Goal: Check status

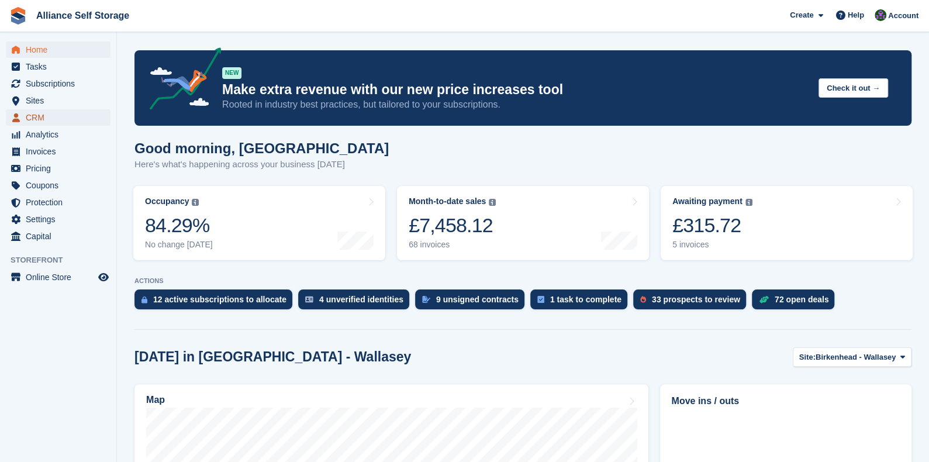
click at [67, 123] on span "CRM" at bounding box center [61, 117] width 70 height 16
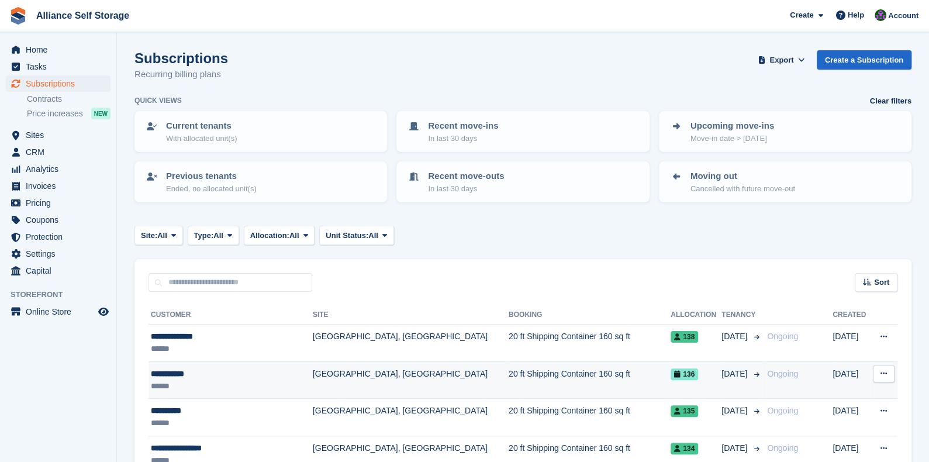
click at [552, 381] on td "20 ft Shipping Container 160 sq ft" at bounding box center [590, 379] width 162 height 37
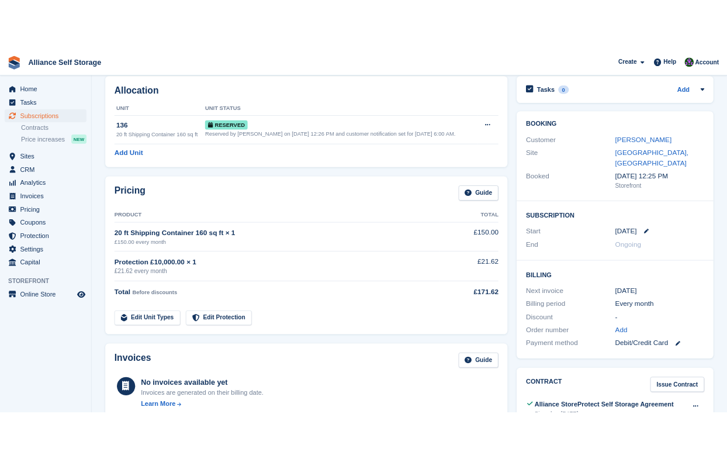
scroll to position [56, 0]
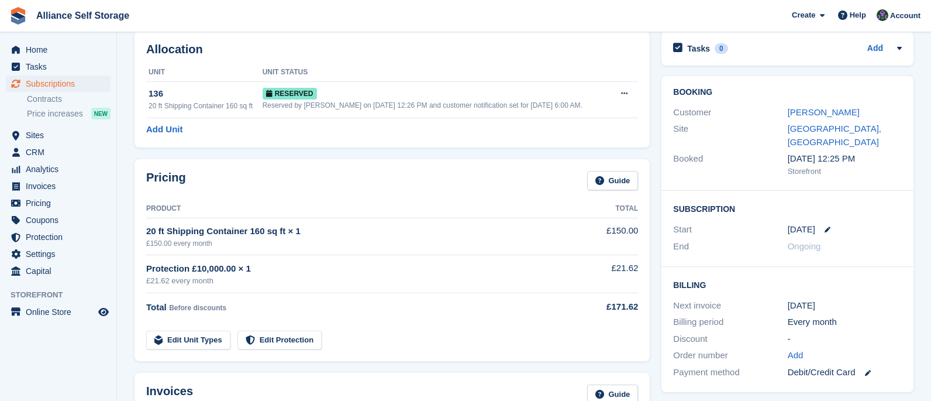
click at [125, 64] on section "[PERSON_NAME] 107794 View on Stripe Cancel Subscription Allocation Unit Unit St…" at bounding box center [524, 378] width 814 height 868
